Goal: Task Accomplishment & Management: Manage account settings

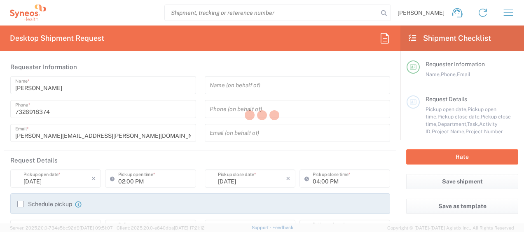
type input "[US_STATE]"
type input "[GEOGRAPHIC_DATA]"
type input "8511"
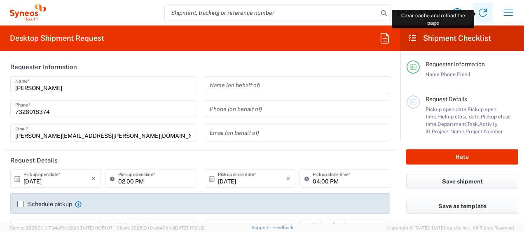
type input "Syneos Health, LLC-[GEOGRAPHIC_DATA] [GEOGRAPHIC_DATA] [GEOGRAPHIC_DATA]"
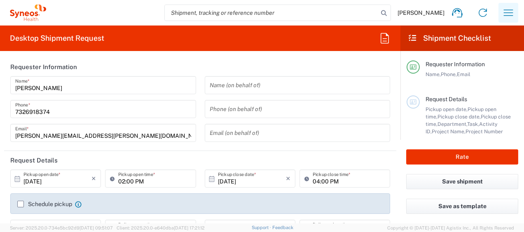
click at [508, 12] on icon "button" at bounding box center [507, 12] width 13 height 13
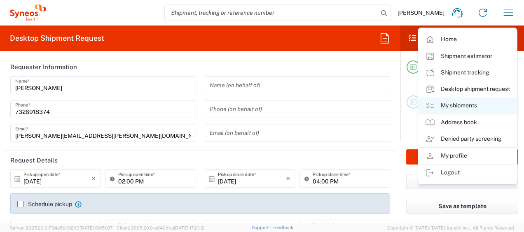
click at [461, 103] on link "My shipments" at bounding box center [467, 106] width 98 height 16
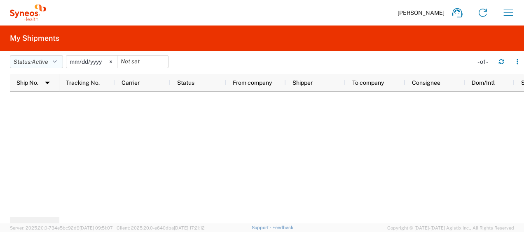
click at [48, 60] on span "Active" at bounding box center [40, 61] width 16 height 7
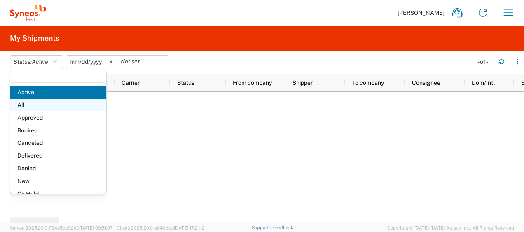
click at [37, 102] on span "All" at bounding box center [58, 105] width 96 height 13
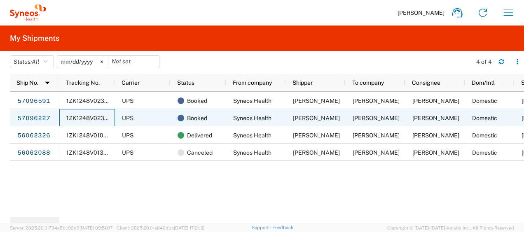
click at [82, 117] on span "1ZK1248V0238684209" at bounding box center [97, 118] width 63 height 7
click at [39, 116] on link "57096227" at bounding box center [34, 118] width 34 height 13
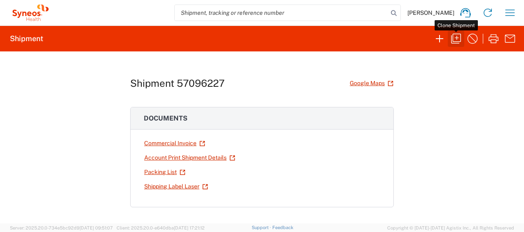
click at [456, 38] on icon "button" at bounding box center [455, 38] width 13 height 13
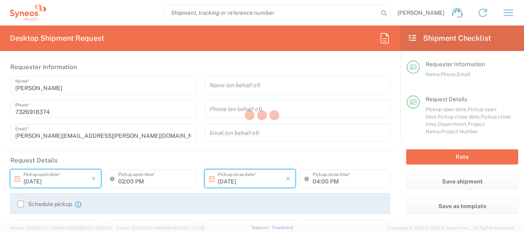
type textarea "[PERSON_NAME][EMAIL_ADDRESS][PERSON_NAME][DOMAIN_NAME]"
type input "Syneos Health"
type input "[STREET_ADDRESS]"
type input "Bridgewater"
type input "08807"
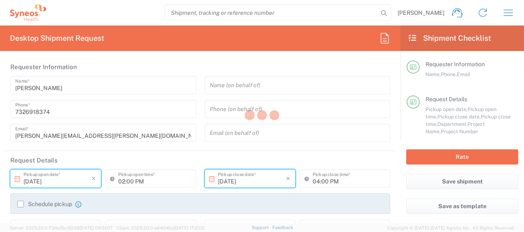
type input "[PERSON_NAME]"
type input "9739037882"
type input "[PERSON_NAME][EMAIL_ADDRESS][PERSON_NAME][DOMAIN_NAME]"
type input "[PERSON_NAME]"
type input "[STREET_ADDRESS]"
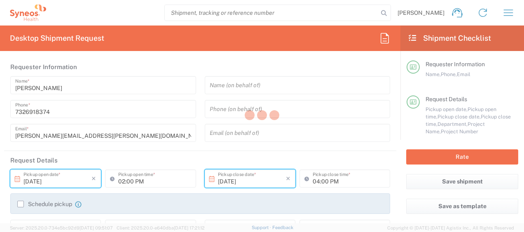
type input "Unit A207"
type input "Tomball"
type input "[GEOGRAPHIC_DATA]"
type input "77377"
type input "[PERSON_NAME]"
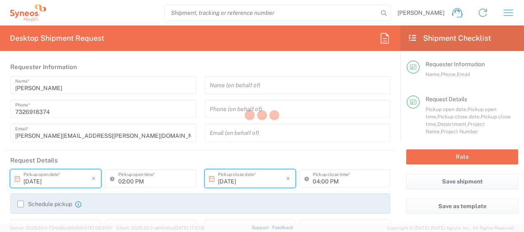
type input "9999999999"
type input "Sender/Shipper"
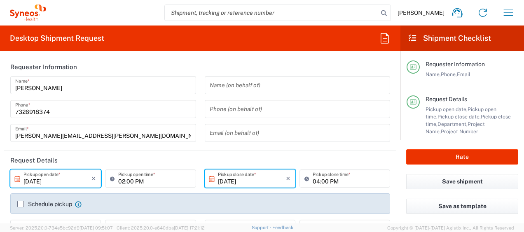
type input "8511 DEPARTMENTAL EXPENSE"
type input "[US_STATE]"
type input "Envelope"
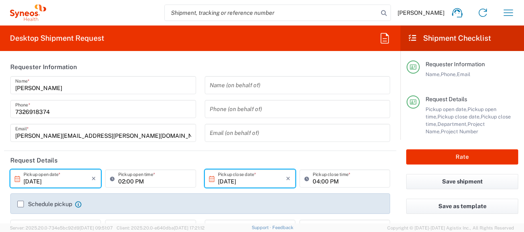
type input "8511"
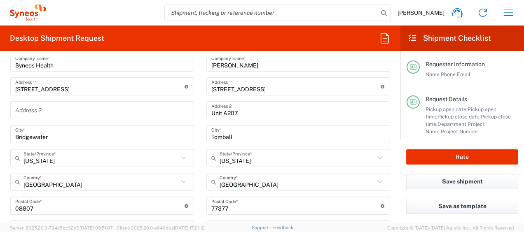
scroll to position [371, 0]
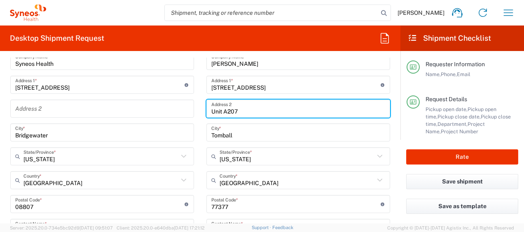
drag, startPoint x: 255, startPoint y: 111, endPoint x: 206, endPoint y: 111, distance: 49.4
click at [206, 111] on div "Unit A207 Address 2" at bounding box center [298, 109] width 184 height 18
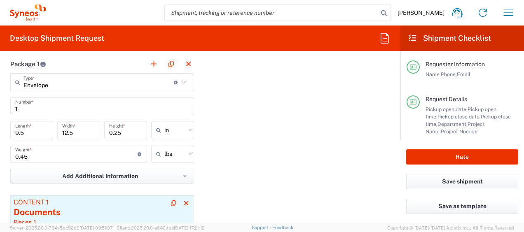
scroll to position [823, 0]
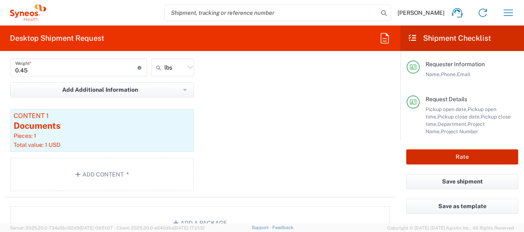
click at [428, 155] on button "Rate" at bounding box center [462, 156] width 112 height 15
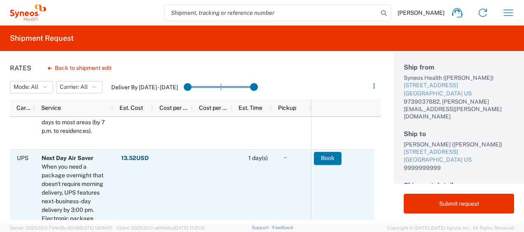
scroll to position [288, 0]
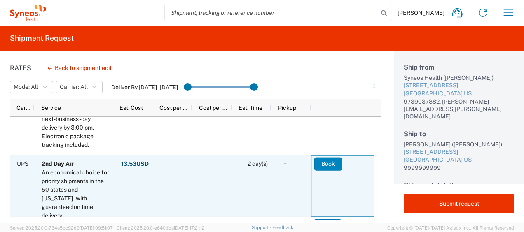
click at [323, 162] on button "Book" at bounding box center [328, 163] width 28 height 13
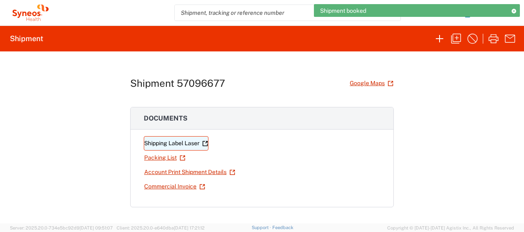
click at [170, 141] on link "Shipping Label Laser" at bounding box center [176, 143] width 65 height 14
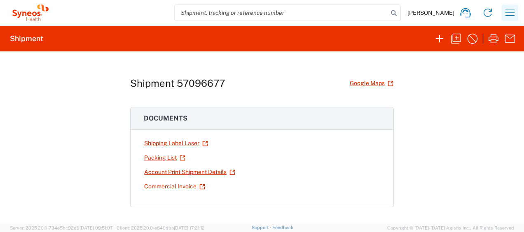
click at [508, 11] on icon "button" at bounding box center [509, 12] width 13 height 13
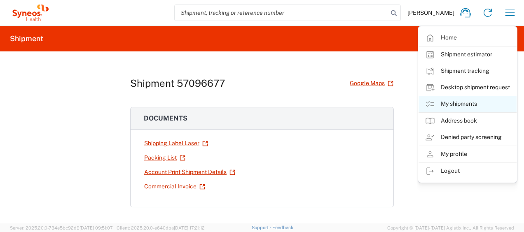
click at [473, 105] on link "My shipments" at bounding box center [467, 104] width 98 height 16
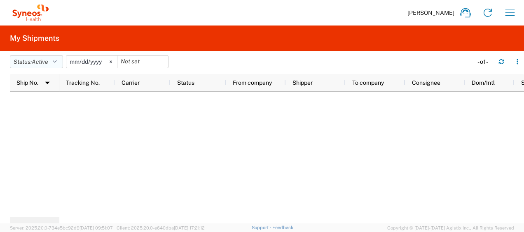
click at [47, 63] on span "Active" at bounding box center [40, 61] width 16 height 7
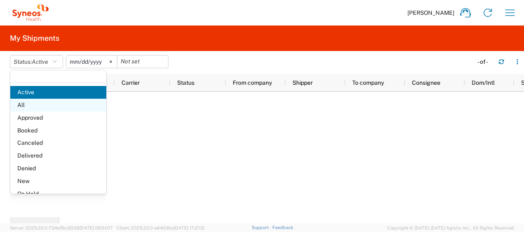
click at [36, 102] on span "All" at bounding box center [58, 105] width 96 height 13
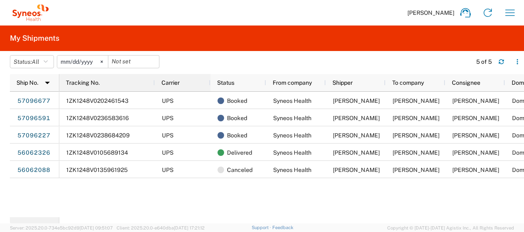
drag, startPoint x: 114, startPoint y: 83, endPoint x: 154, endPoint y: 84, distance: 40.0
click at [154, 84] on div at bounding box center [154, 82] width 3 height 17
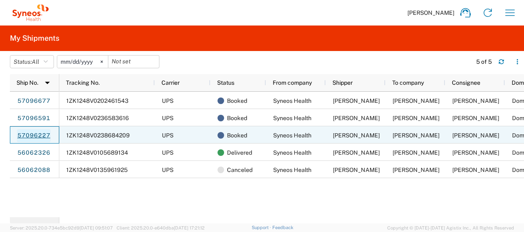
click at [39, 135] on link "57096227" at bounding box center [34, 135] width 34 height 13
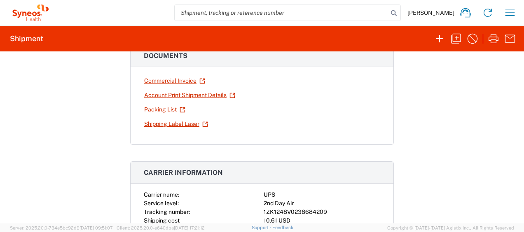
scroll to position [165, 0]
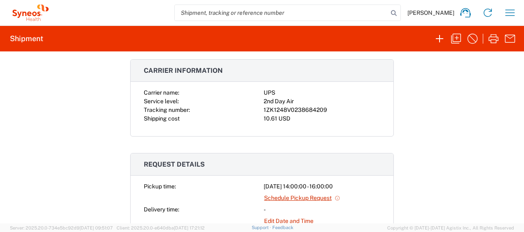
click at [292, 109] on div "1ZK1248V0238684209" at bounding box center [321, 110] width 117 height 9
click at [472, 40] on icon "button" at bounding box center [472, 38] width 13 height 13
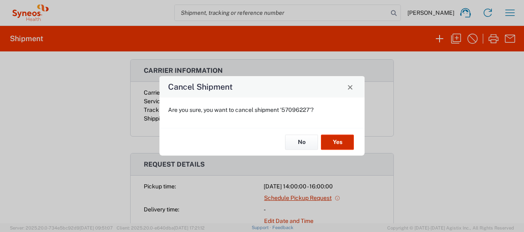
click at [339, 140] on button "Yes" at bounding box center [337, 142] width 33 height 15
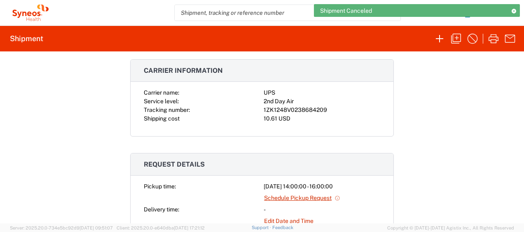
click at [480, 86] on div "Shipment 57096227 Google Maps Documents Commercial Invoice Account Print Shipme…" at bounding box center [262, 137] width 524 height 172
click at [513, 9] on icon at bounding box center [513, 11] width 6 height 5
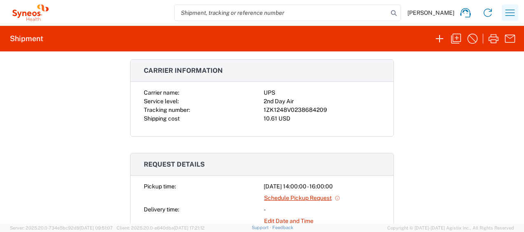
click at [510, 12] on icon "button" at bounding box center [509, 12] width 13 height 13
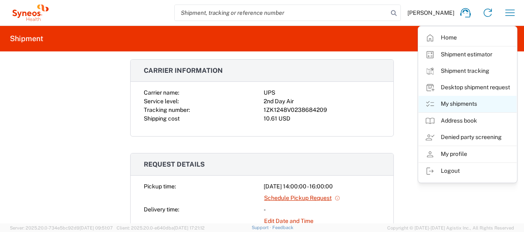
click at [468, 105] on link "My shipments" at bounding box center [467, 104] width 98 height 16
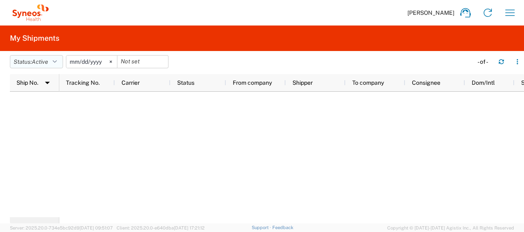
click at [44, 63] on span "Active" at bounding box center [40, 61] width 16 height 7
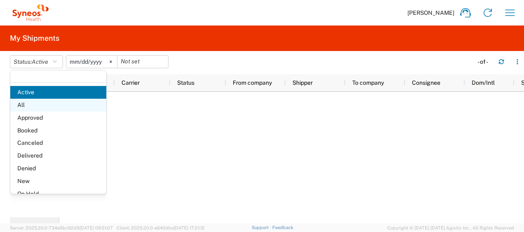
click at [33, 103] on span "All" at bounding box center [58, 105] width 96 height 13
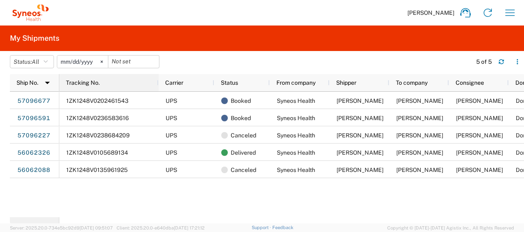
drag, startPoint x: 114, startPoint y: 82, endPoint x: 157, endPoint y: 81, distance: 42.8
click at [157, 81] on div at bounding box center [157, 82] width 3 height 17
click at [48, 61] on icon "button" at bounding box center [46, 62] width 4 height 6
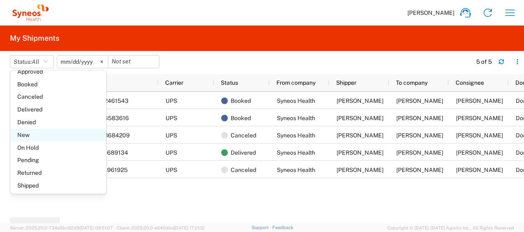
scroll to position [47, 0]
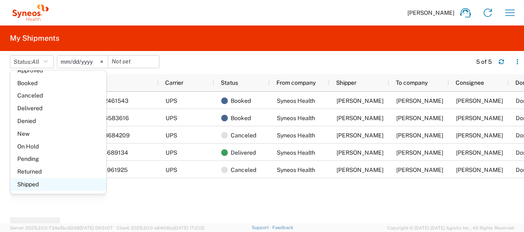
click at [75, 181] on span "Shipped" at bounding box center [58, 184] width 96 height 13
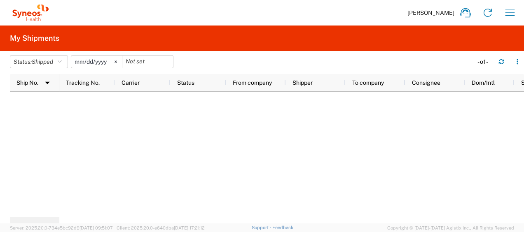
click at [79, 63] on input "[DATE]" at bounding box center [96, 62] width 51 height 12
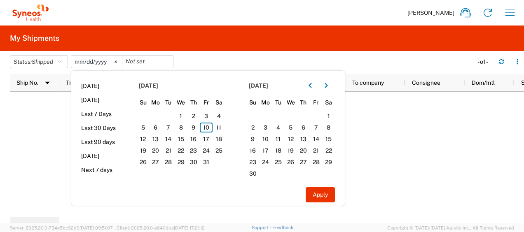
type input "[DATE]"
click at [210, 128] on span "10" at bounding box center [206, 128] width 13 height 10
click at [320, 195] on button "Apply" at bounding box center [319, 194] width 29 height 15
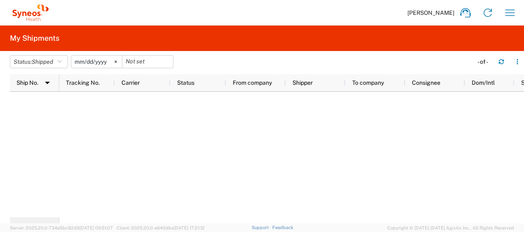
click at [86, 61] on input "[DATE]" at bounding box center [96, 62] width 51 height 12
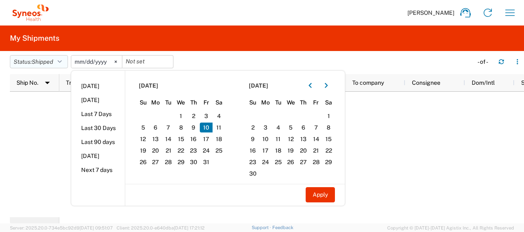
click at [62, 62] on icon "button" at bounding box center [60, 62] width 4 height 6
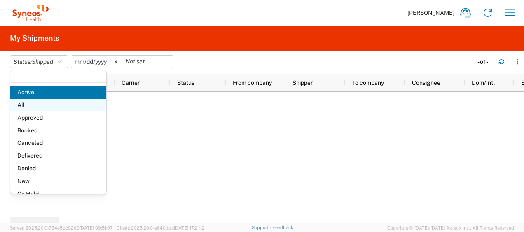
click at [57, 105] on span "All" at bounding box center [58, 105] width 96 height 13
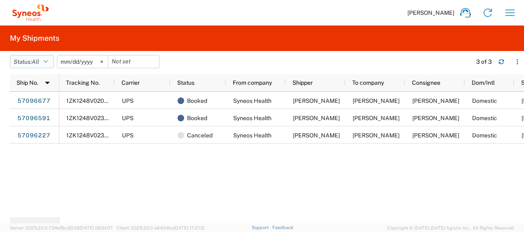
click at [46, 61] on button "Status: All" at bounding box center [32, 61] width 44 height 13
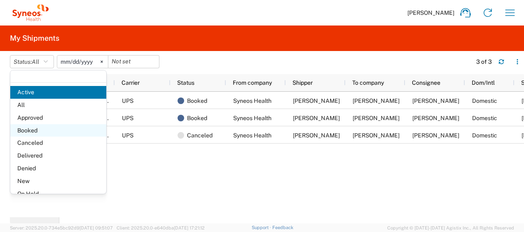
click at [46, 133] on span "Booked" at bounding box center [58, 130] width 96 height 13
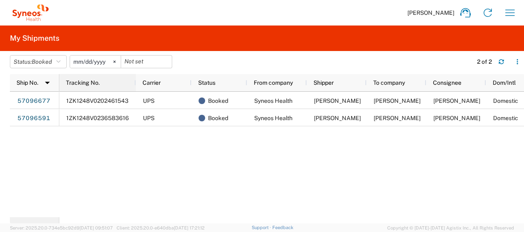
drag, startPoint x: 113, startPoint y: 83, endPoint x: 134, endPoint y: 80, distance: 21.1
click at [134, 80] on div at bounding box center [135, 82] width 3 height 17
click at [520, 63] on icon "button" at bounding box center [517, 62] width 6 height 6
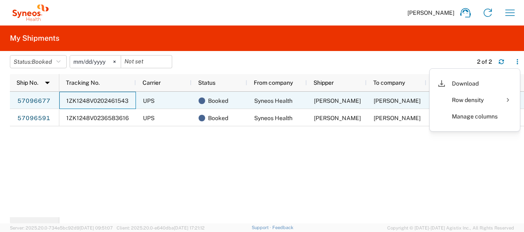
click at [108, 100] on span "1ZK1248V0202461543" at bounding box center [97, 101] width 62 height 7
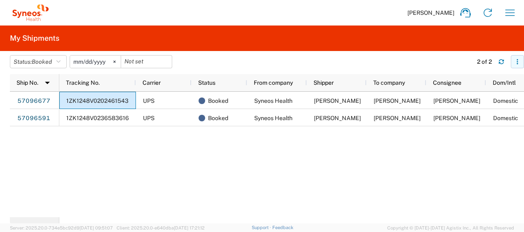
click at [519, 61] on icon "button" at bounding box center [517, 62] width 6 height 6
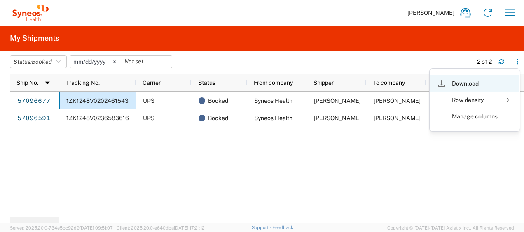
click at [465, 85] on div "Download" at bounding box center [475, 83] width 46 height 16
